Goal: Navigation & Orientation: Find specific page/section

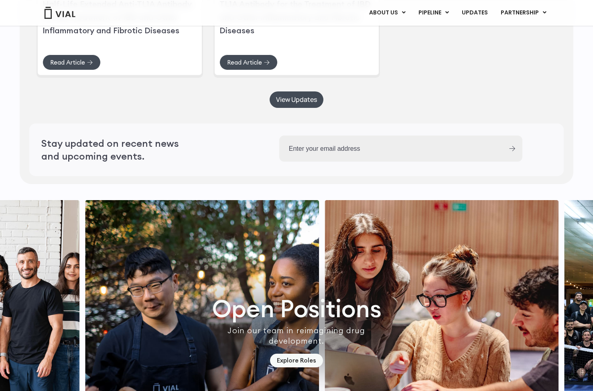
scroll to position [2122, 0]
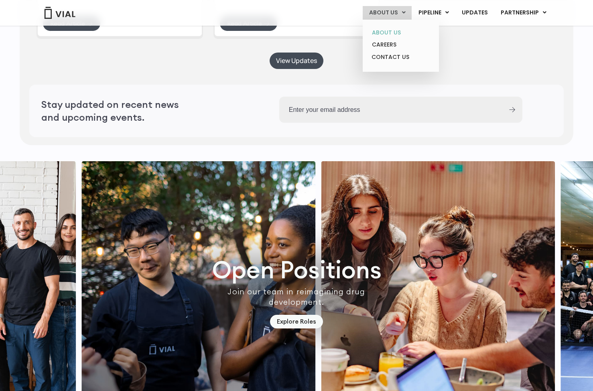
click at [389, 34] on link "ABOUT US" at bounding box center [400, 32] width 70 height 12
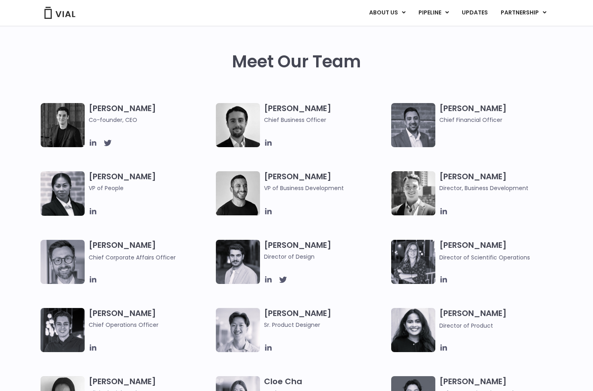
scroll to position [408, 0]
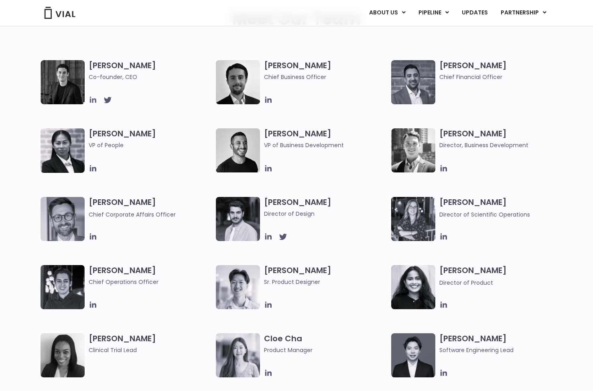
click at [95, 100] on icon at bounding box center [93, 99] width 9 height 9
click at [270, 99] on icon at bounding box center [268, 100] width 6 height 6
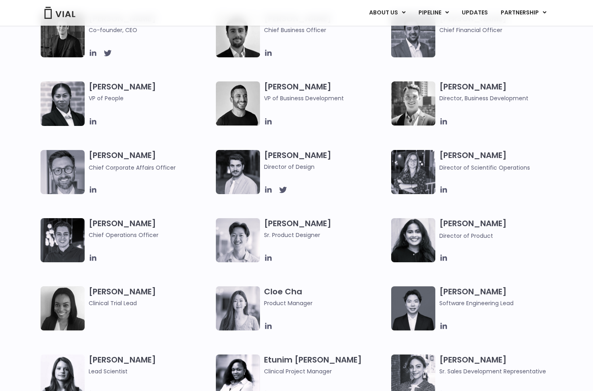
scroll to position [462, 0]
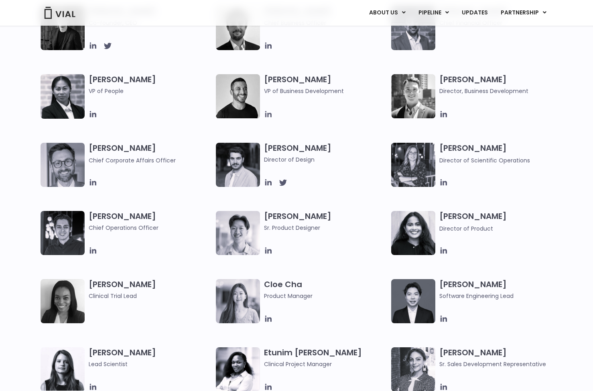
click at [270, 112] on icon at bounding box center [268, 114] width 6 height 6
click at [443, 113] on icon at bounding box center [443, 114] width 6 height 6
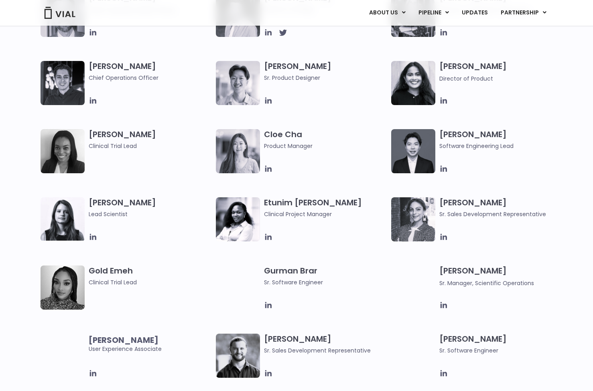
scroll to position [612, 0]
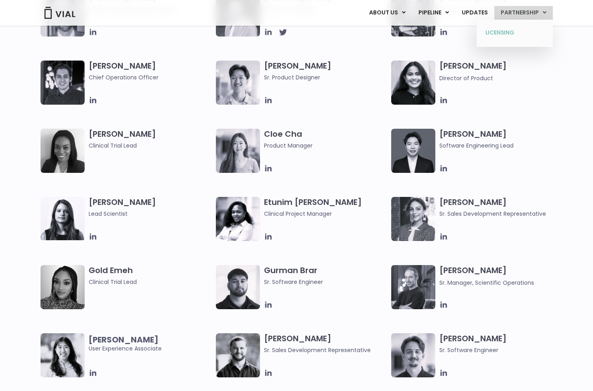
click at [502, 32] on link "LICENSING" at bounding box center [514, 32] width 70 height 13
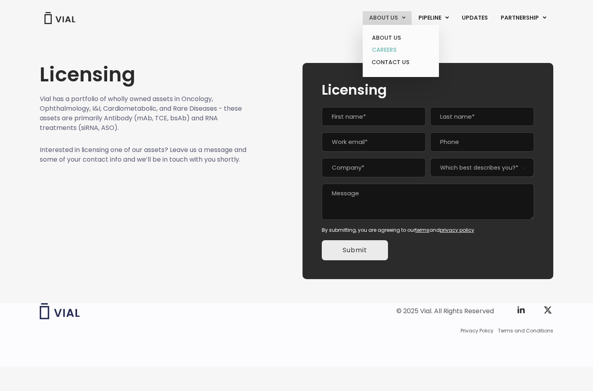
click at [394, 50] on link "CAREERS" at bounding box center [400, 50] width 70 height 12
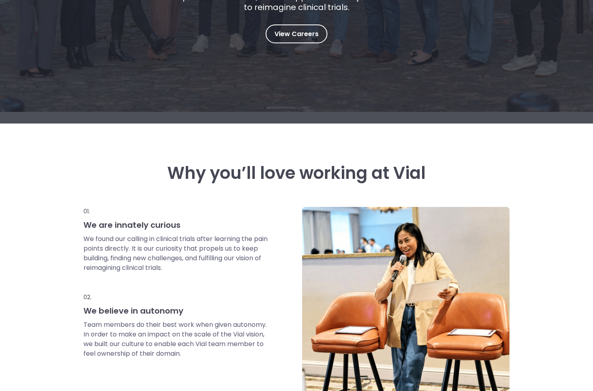
scroll to position [193, 0]
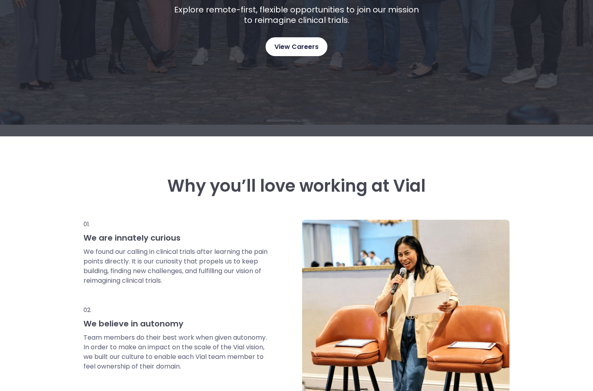
click at [306, 55] on link "View Careers" at bounding box center [297, 46] width 62 height 19
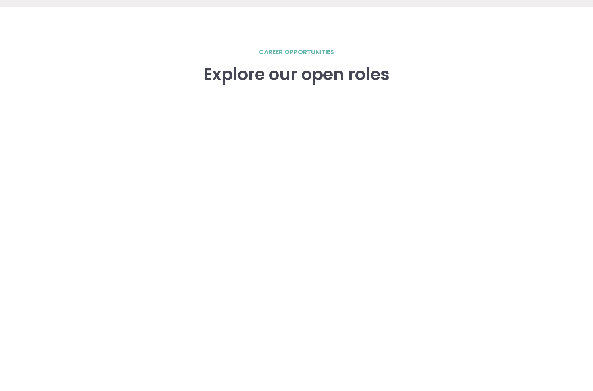
scroll to position [1181, 0]
